Goal: Transaction & Acquisition: Purchase product/service

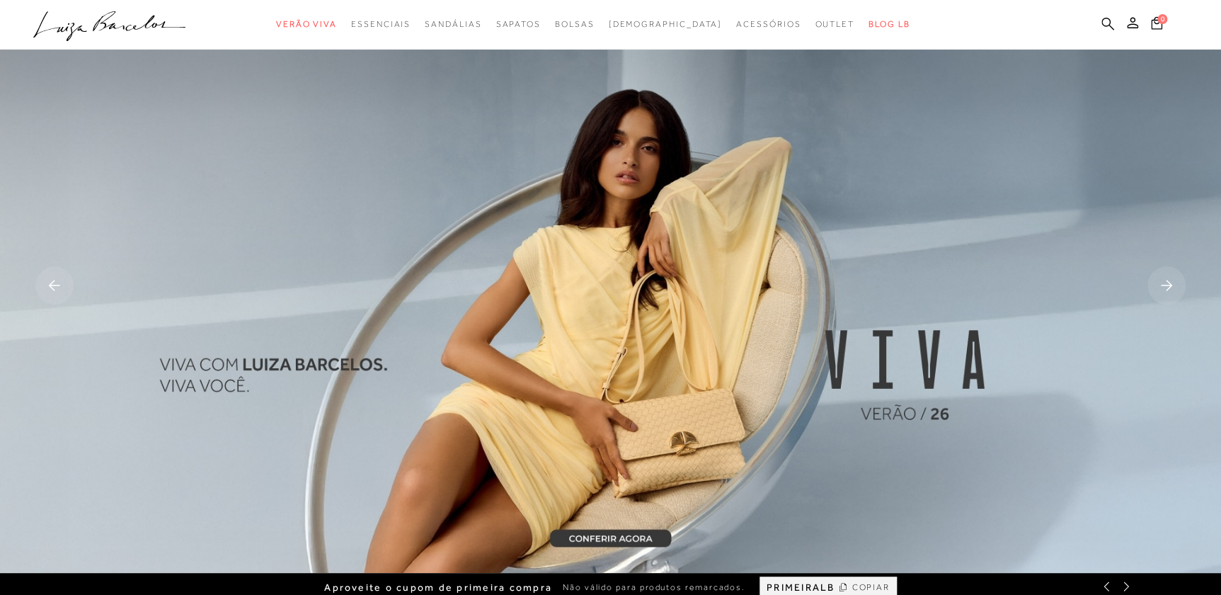
click at [1101, 25] on icon at bounding box center [1107, 23] width 13 height 13
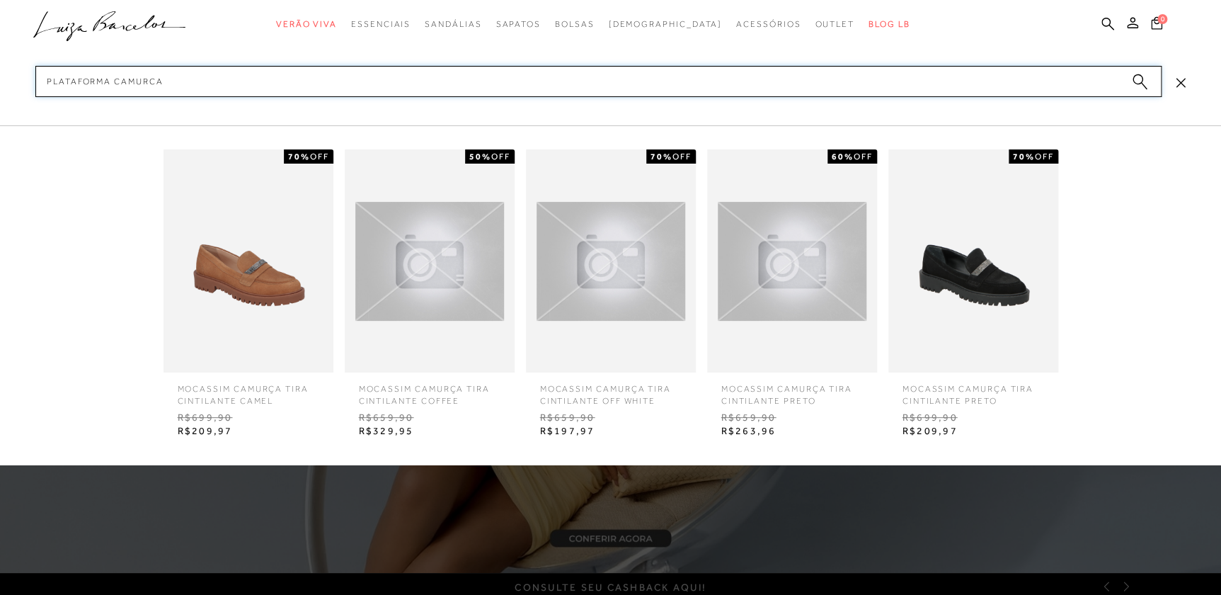
type input "plataforma camurca"
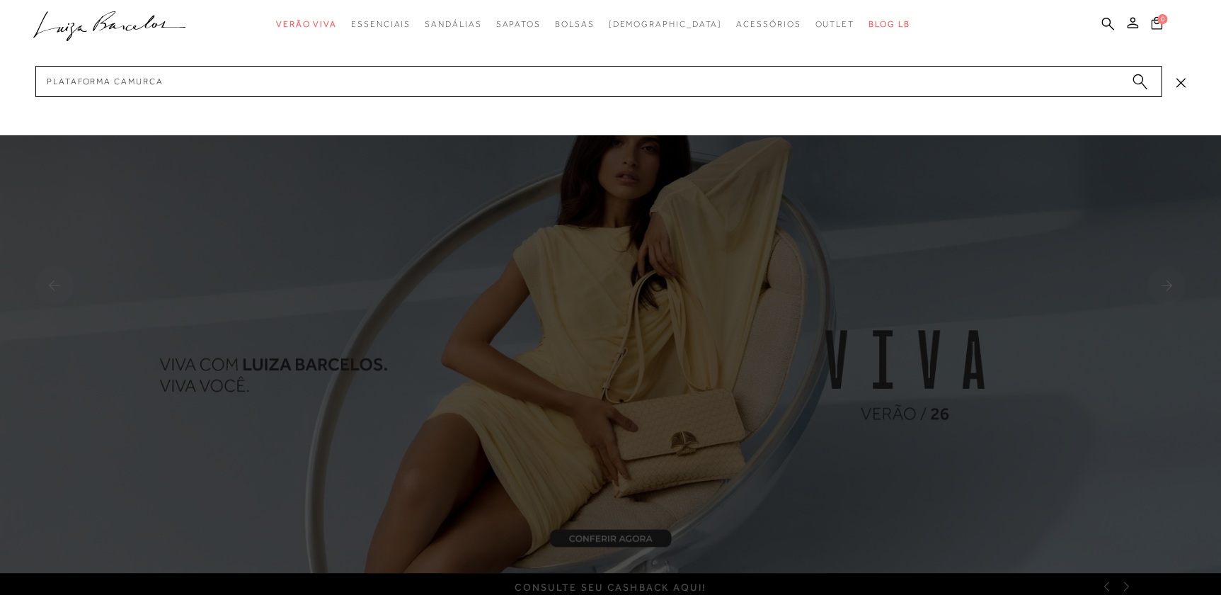
click at [1137, 78] on circle "submit" at bounding box center [1138, 79] width 10 height 10
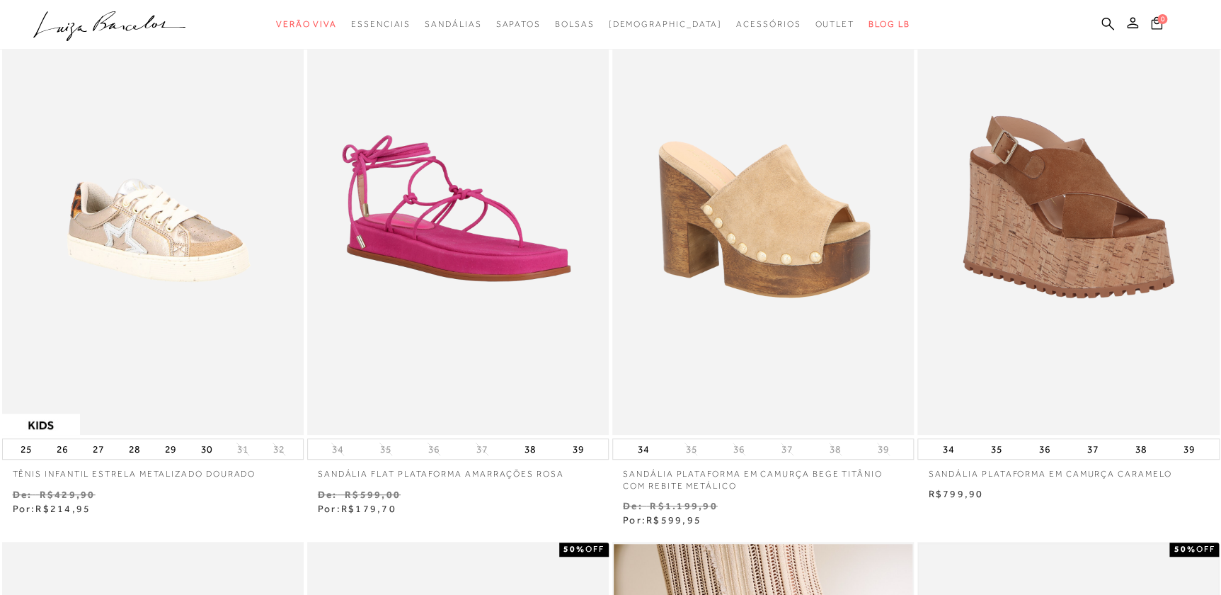
scroll to position [128, 0]
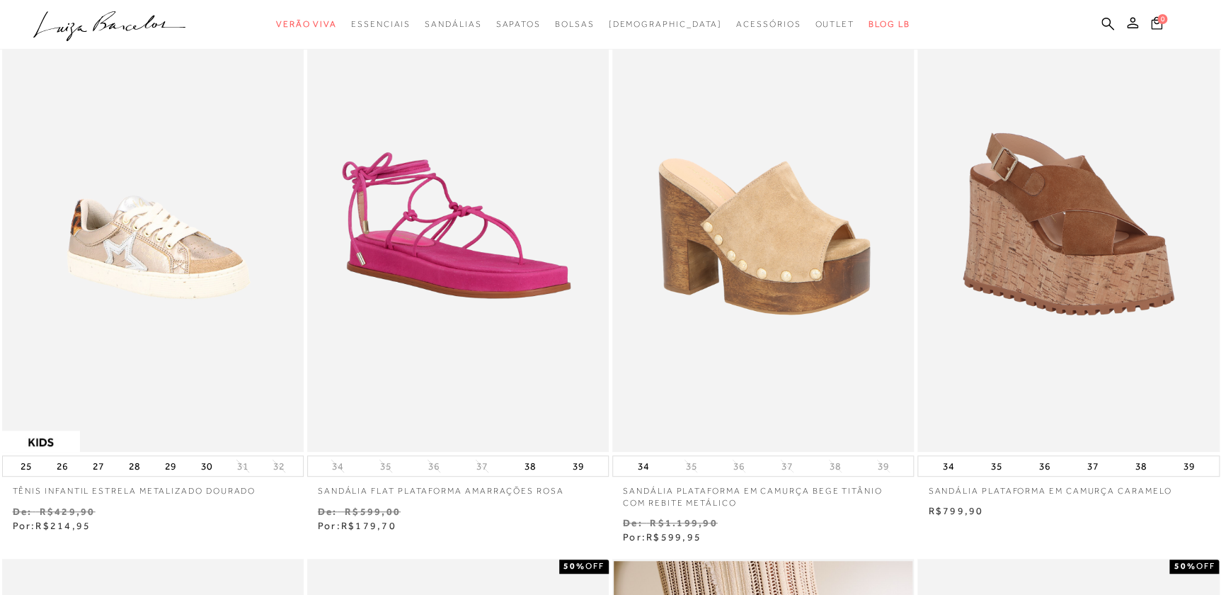
click at [798, 280] on img at bounding box center [763, 225] width 299 height 448
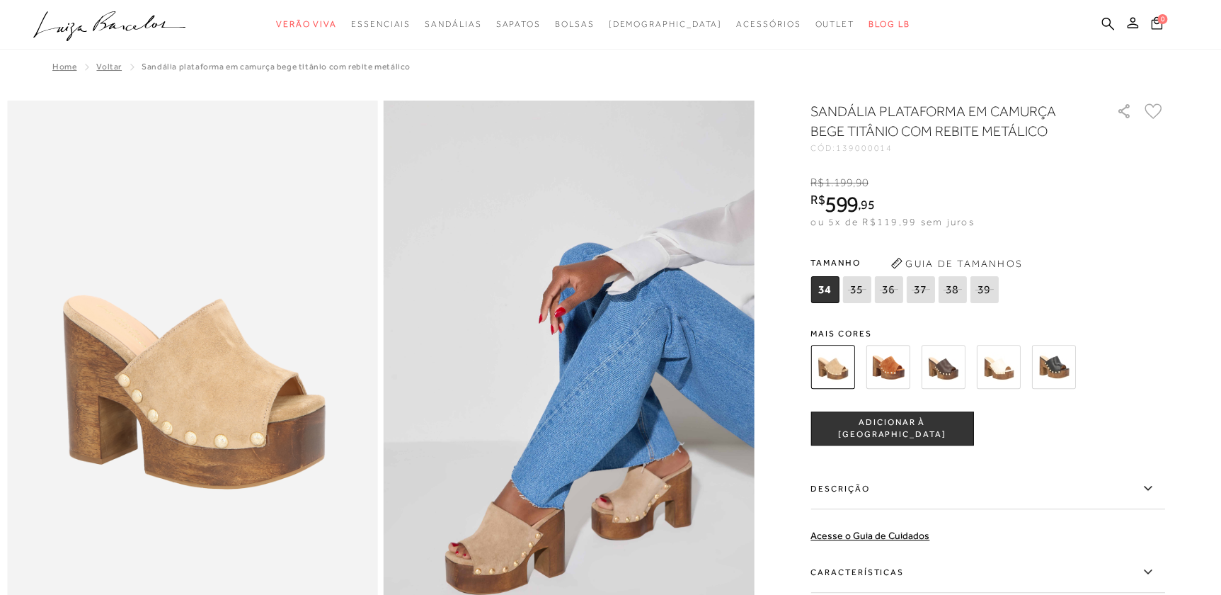
click at [902, 372] on img at bounding box center [888, 367] width 44 height 44
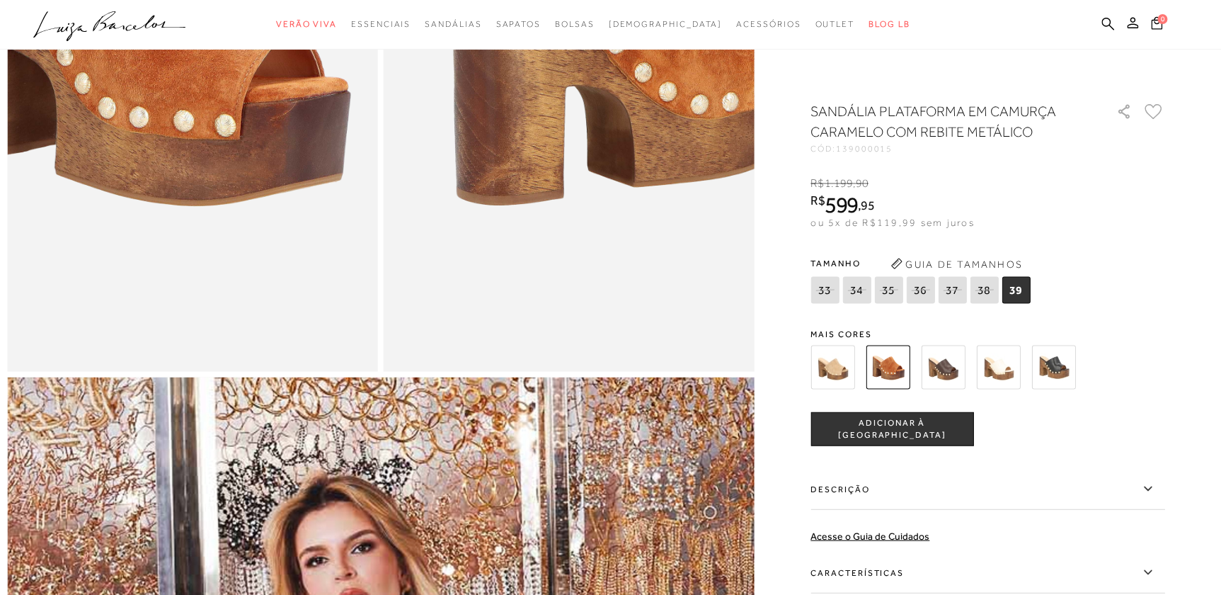
scroll to position [1158, 0]
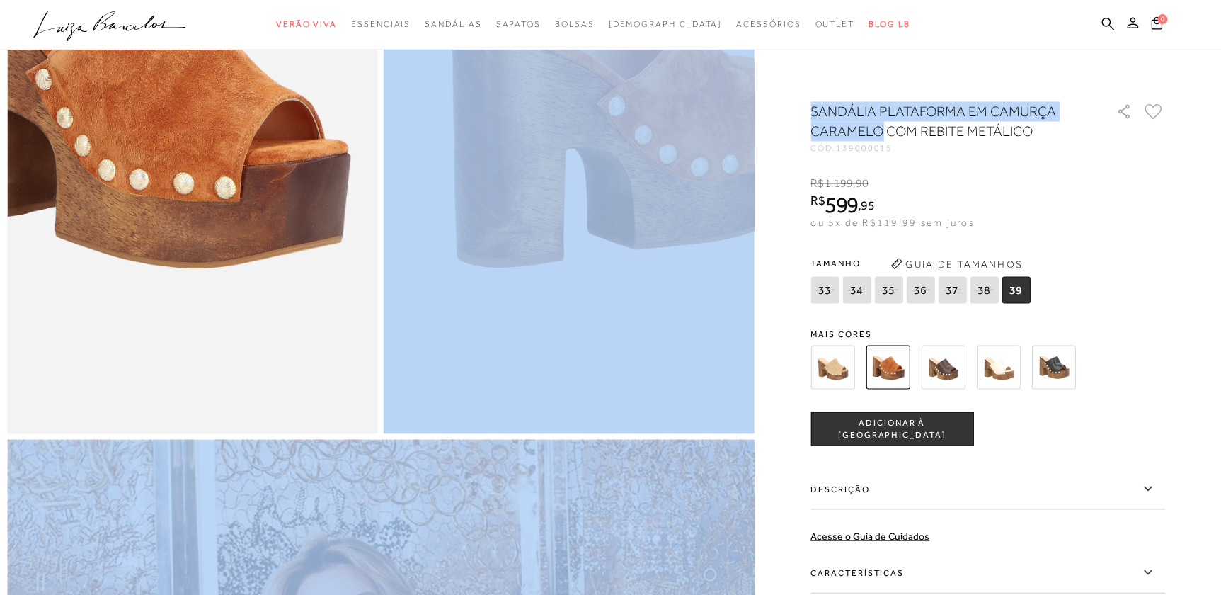
drag, startPoint x: 814, startPoint y: 108, endPoint x: 887, endPoint y: 132, distance: 76.6
click at [887, 132] on div at bounding box center [610, 251] width 1207 height 2616
drag, startPoint x: 887, startPoint y: 132, endPoint x: 874, endPoint y: 129, distance: 13.1
copy div "SANDÁLIA PLATAFORMA EM CAMURÇA CARAMELO"
click at [1105, 25] on icon at bounding box center [1107, 23] width 13 height 13
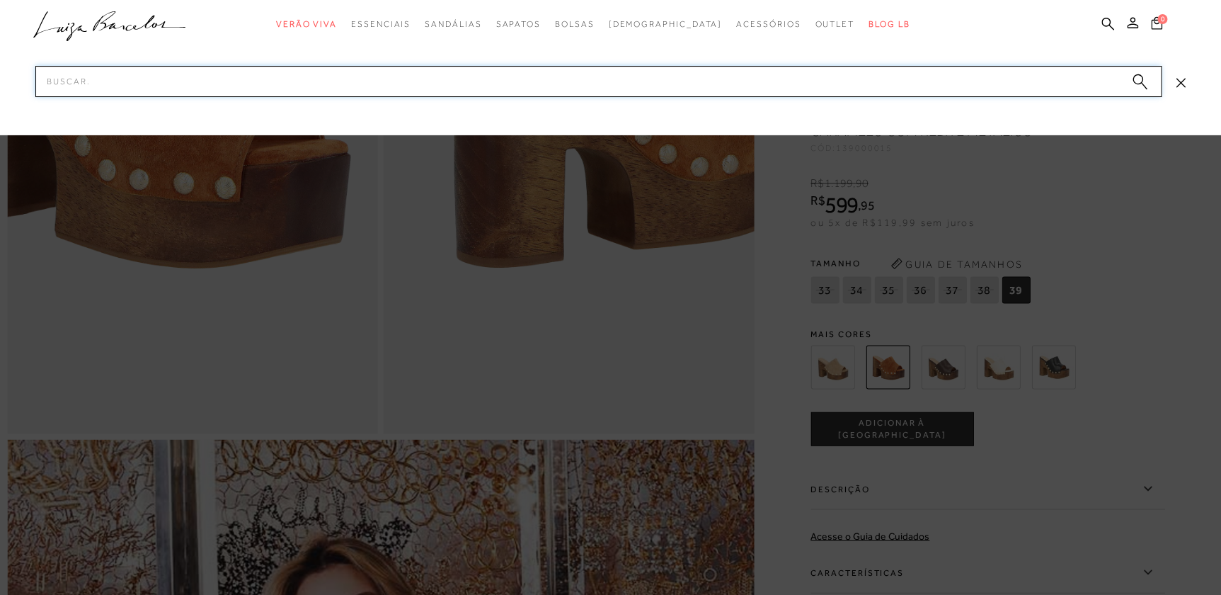
paste input "image SANDÁLIA PLATAFORMA EM CAMURÇA CARAMELO"
type input "image SANDÁLIA PLATAFORMA EM CAMURÇA CARAMELO"
click at [56, 80] on input "Pesquisar" at bounding box center [598, 81] width 1126 height 31
paste input "image SANDÁLIA PLATAFORMA EM CAMURÇA CARAMELO"
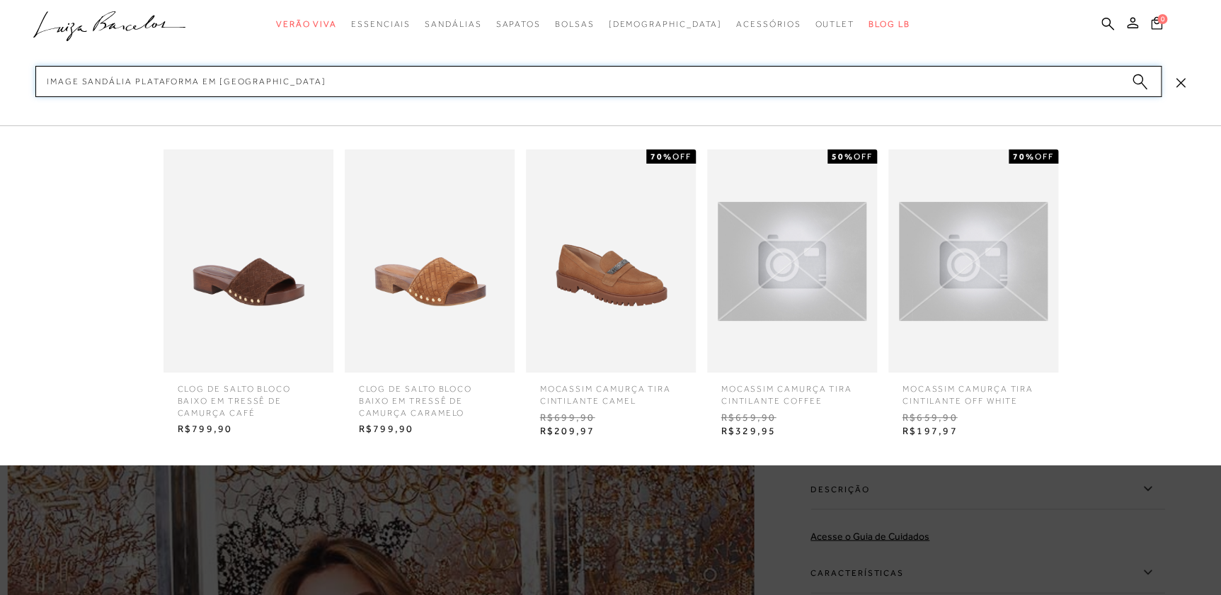
click at [84, 81] on input "image SANDÁLIA PLATAFORMA EM CAMURÇa" at bounding box center [598, 81] width 1126 height 31
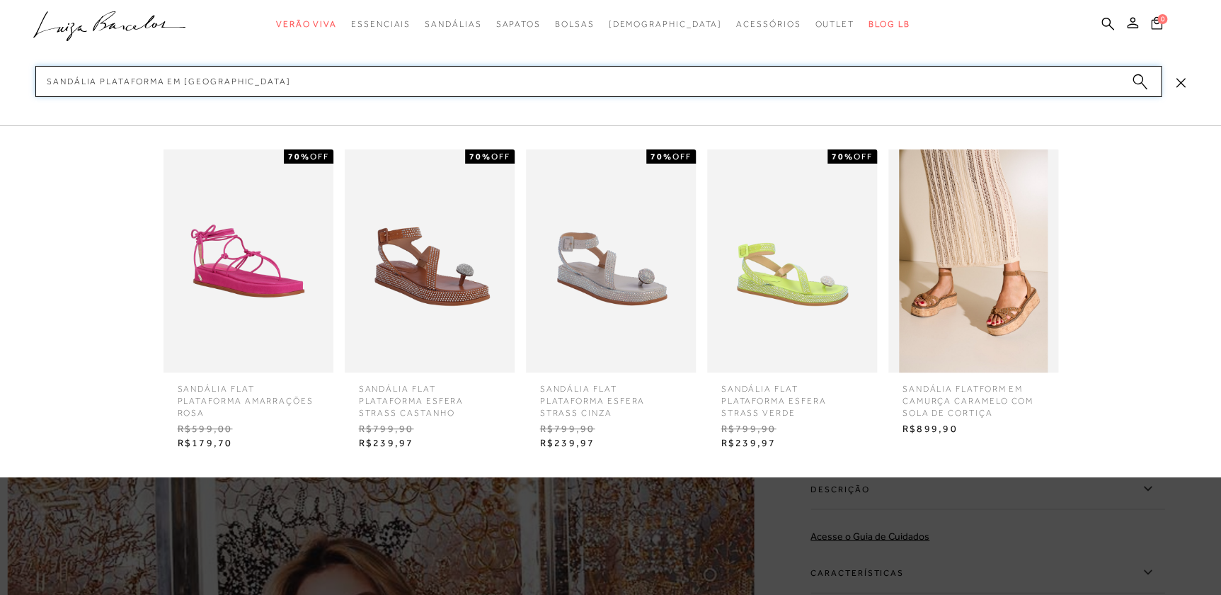
click at [263, 78] on input "SANDÁLIA PLATAFORMA EM CAMURÇa" at bounding box center [598, 81] width 1126 height 31
type input "SANDÁLIA PLATAFORMA EM CAMurca"
click at [1137, 77] on circle "submit" at bounding box center [1138, 79] width 10 height 10
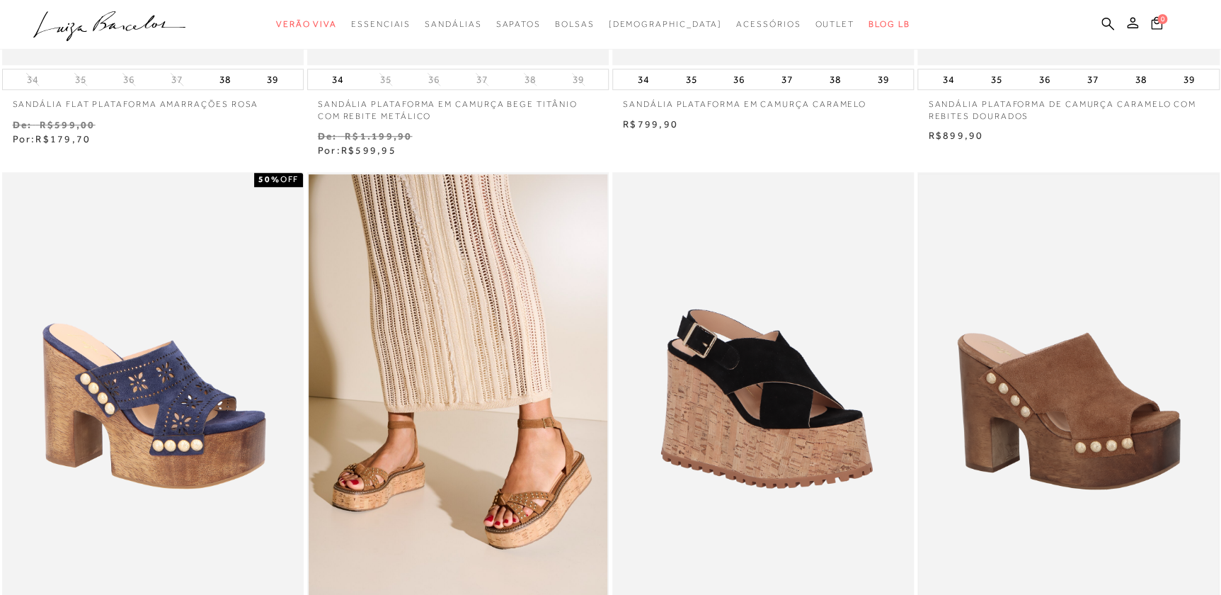
scroll to position [579, 0]
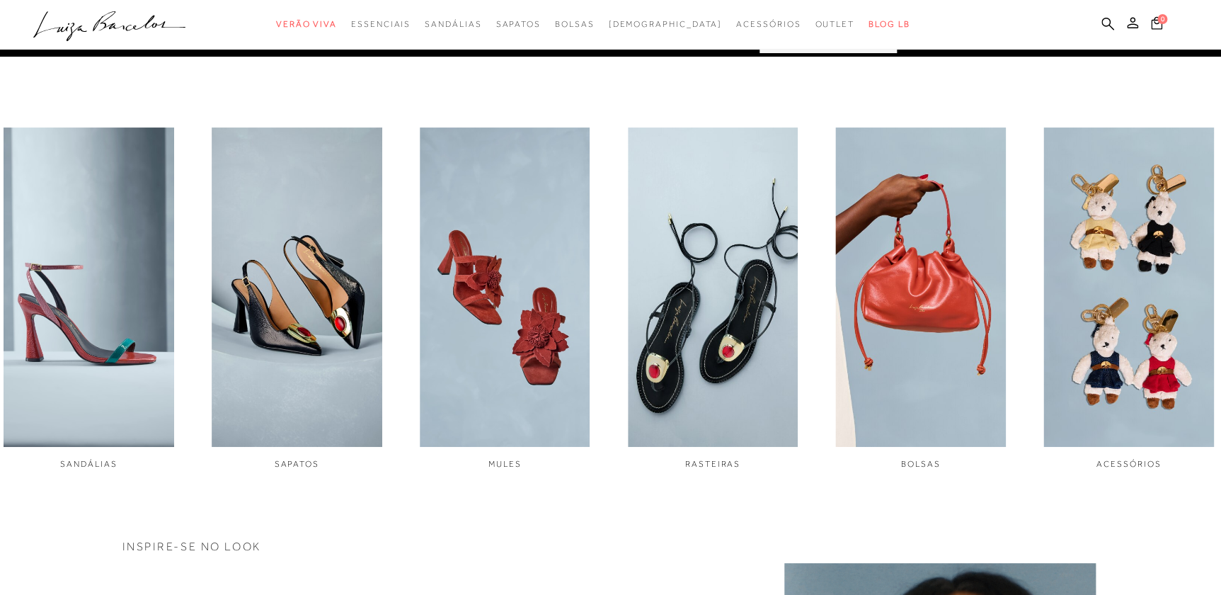
click at [1099, 21] on ul ".a{fill-rule:evenodd;} Verão Viva Em alta Favoritos das Influenciadoras Apostas…" at bounding box center [599, 24] width 1133 height 26
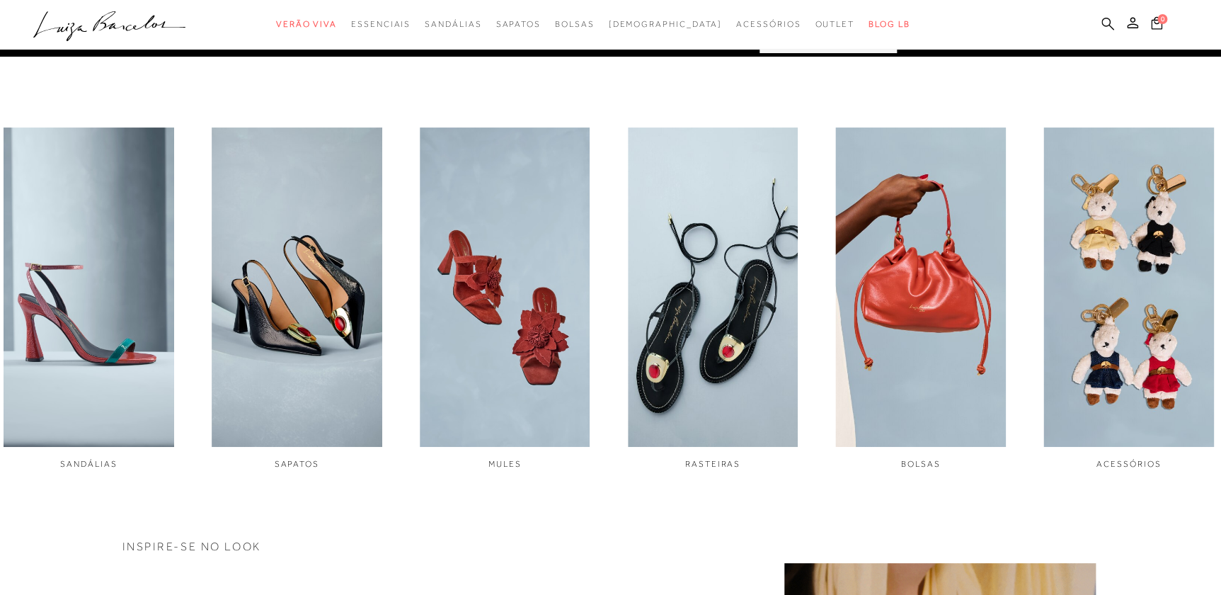
click at [1104, 21] on icon at bounding box center [1107, 23] width 13 height 13
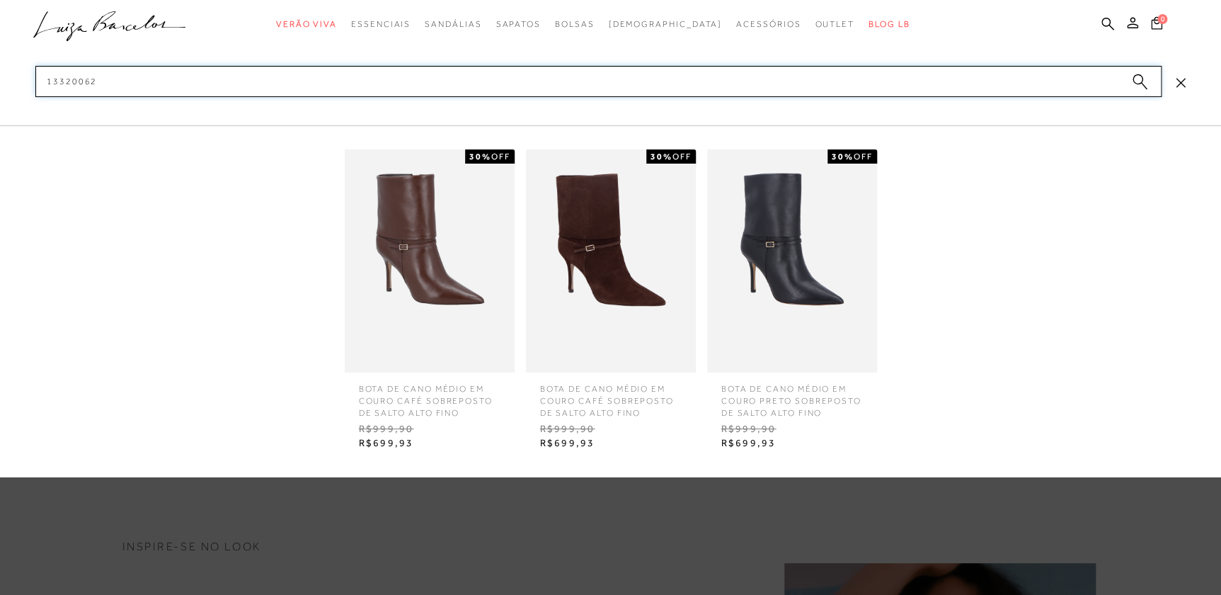
type input "13320062"
click at [1141, 79] on circle "submit" at bounding box center [1138, 79] width 10 height 10
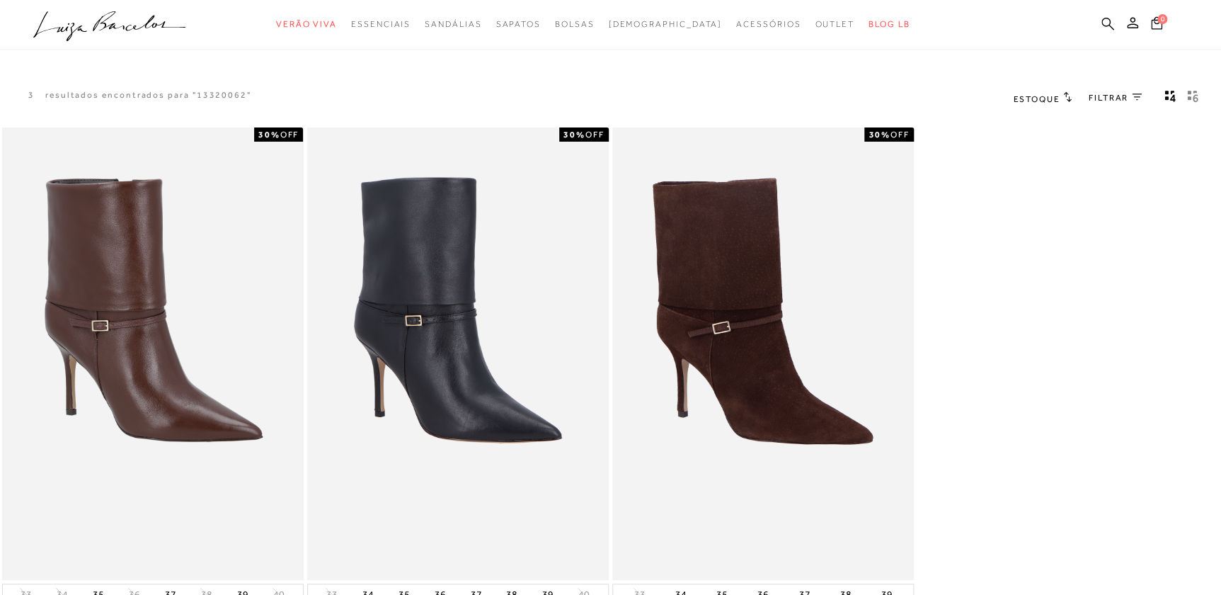
click at [1104, 25] on icon at bounding box center [1107, 23] width 13 height 13
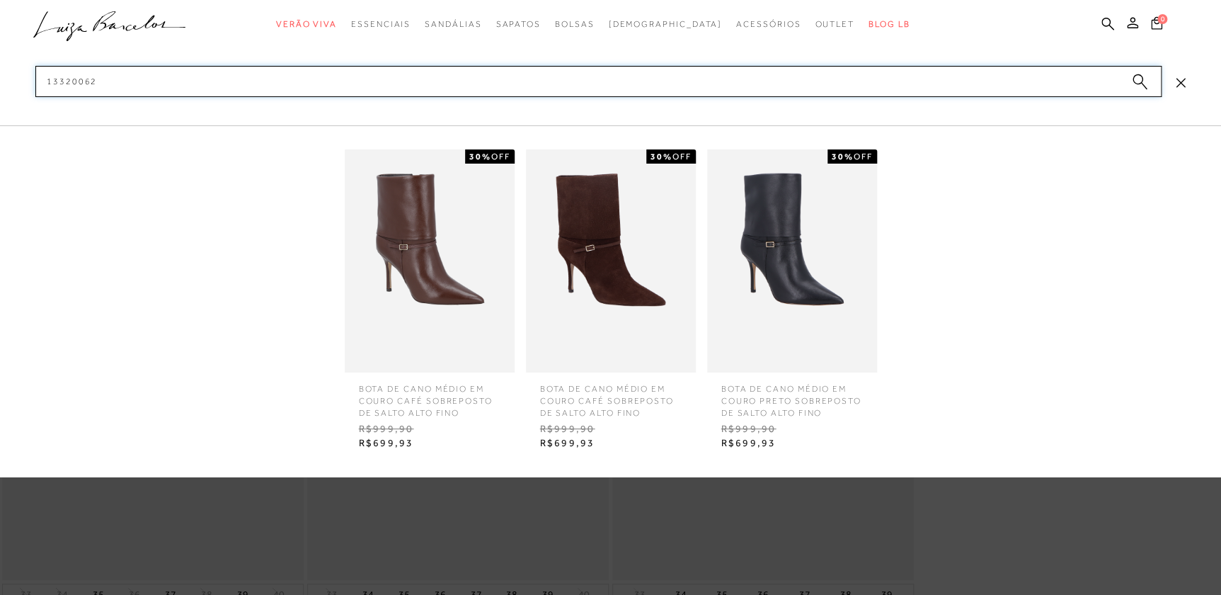
type input "13320062"
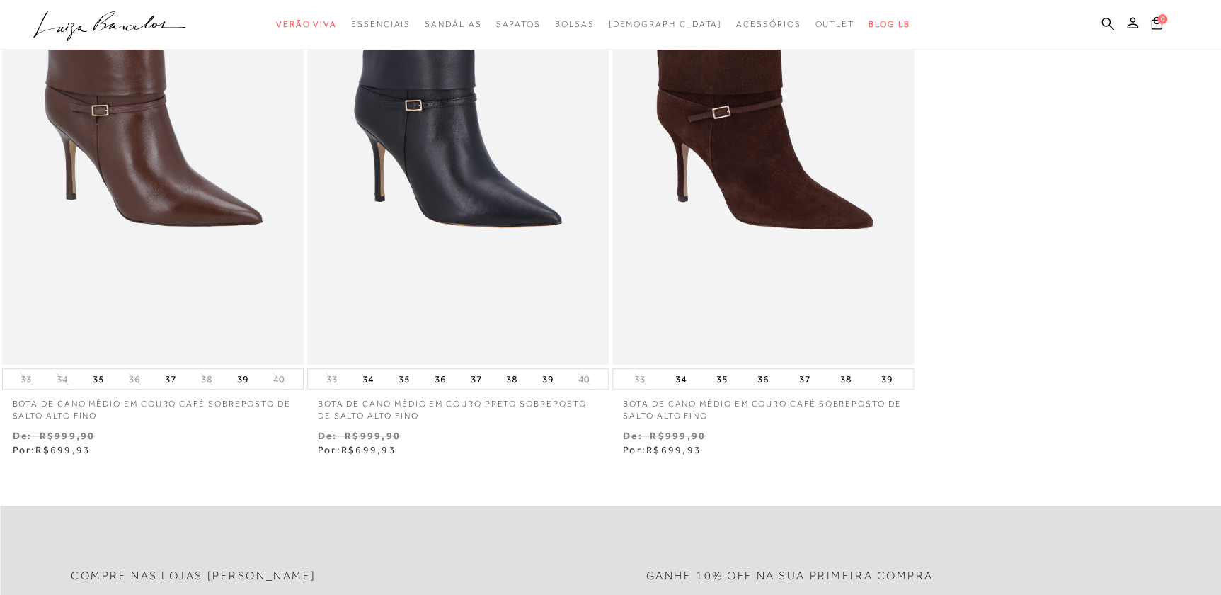
scroll to position [193, 0]
